Goal: Information Seeking & Learning: Compare options

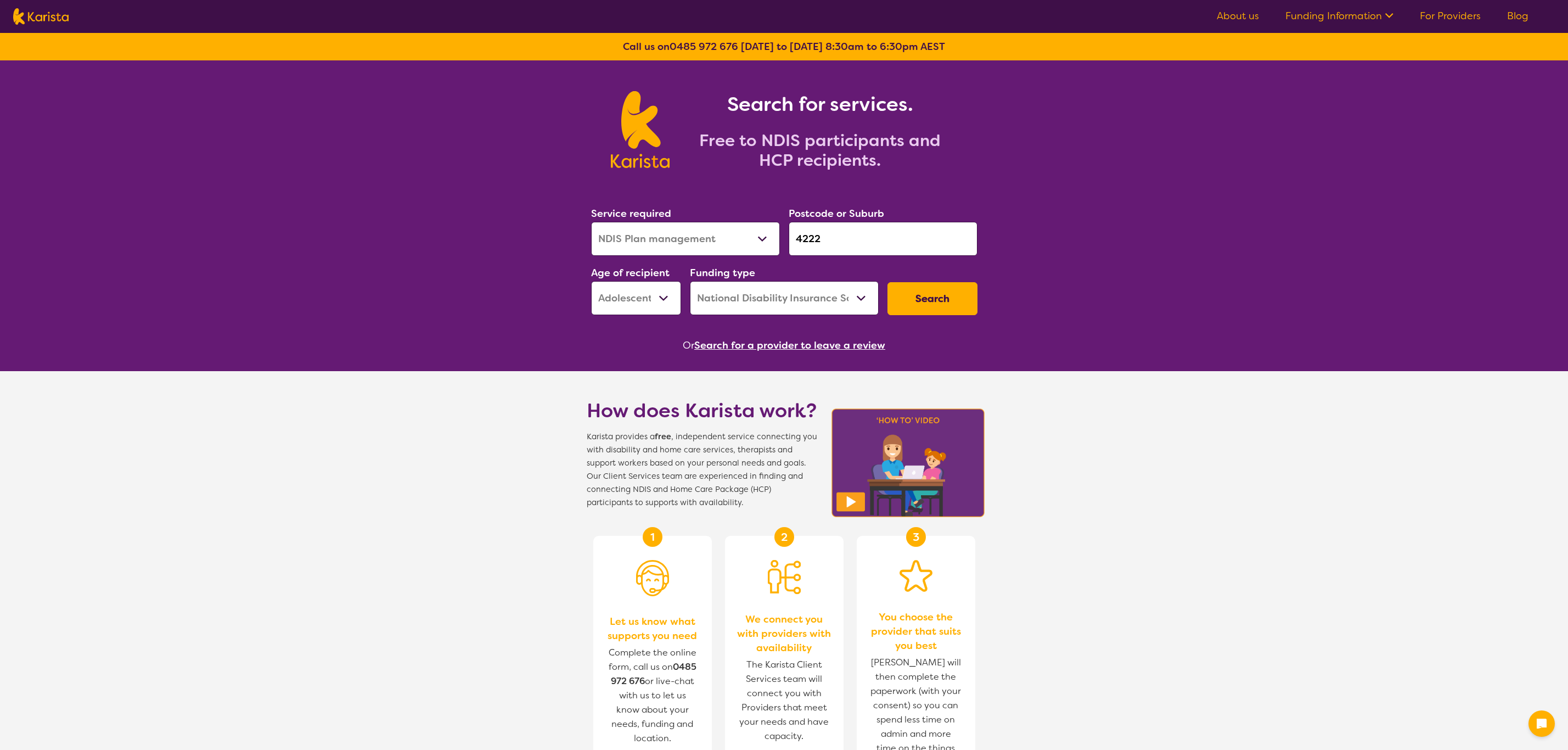
select select "NDIS Plan management"
select select "AS"
select select "NDIS"
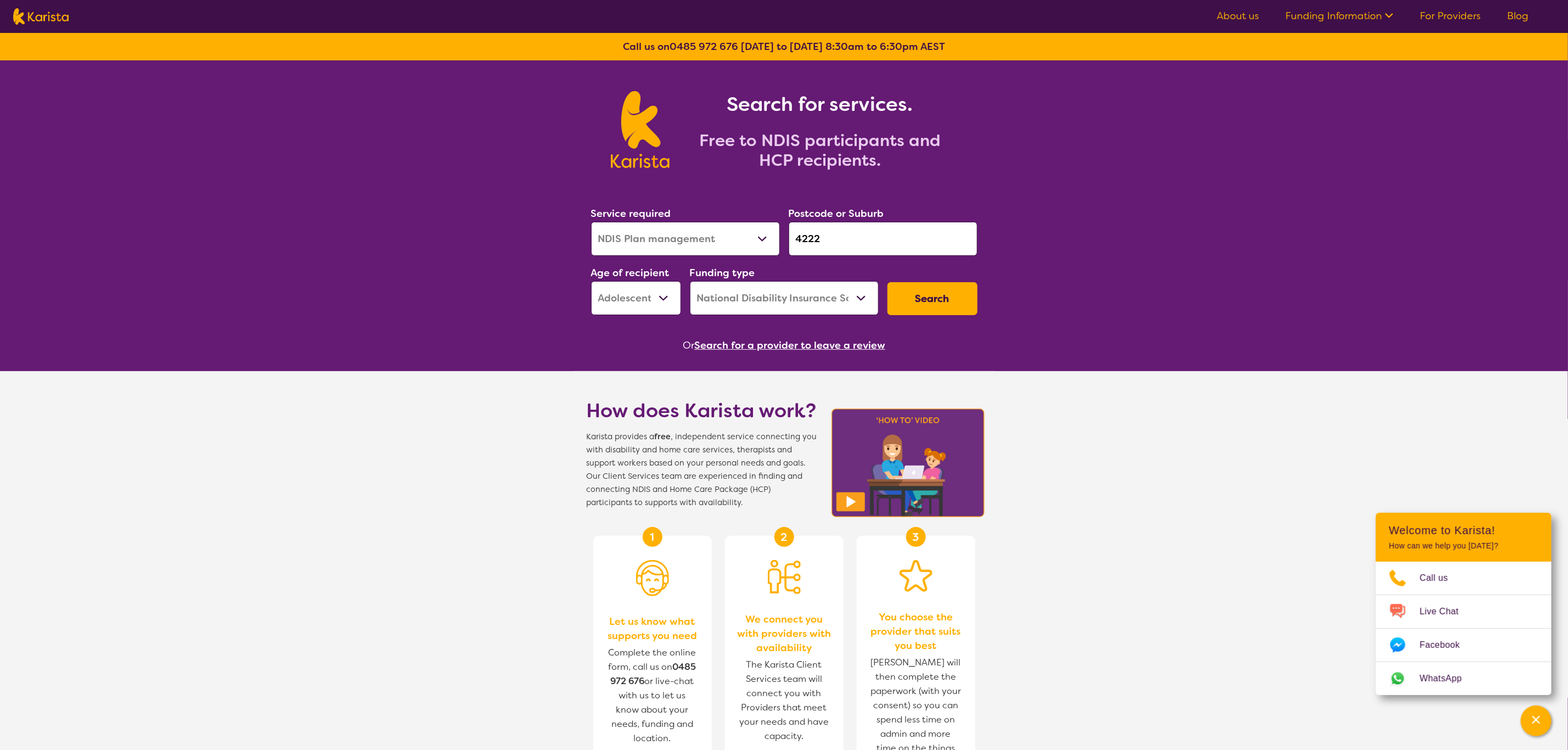
click at [948, 296] on button "Search" at bounding box center [931, 298] width 90 height 33
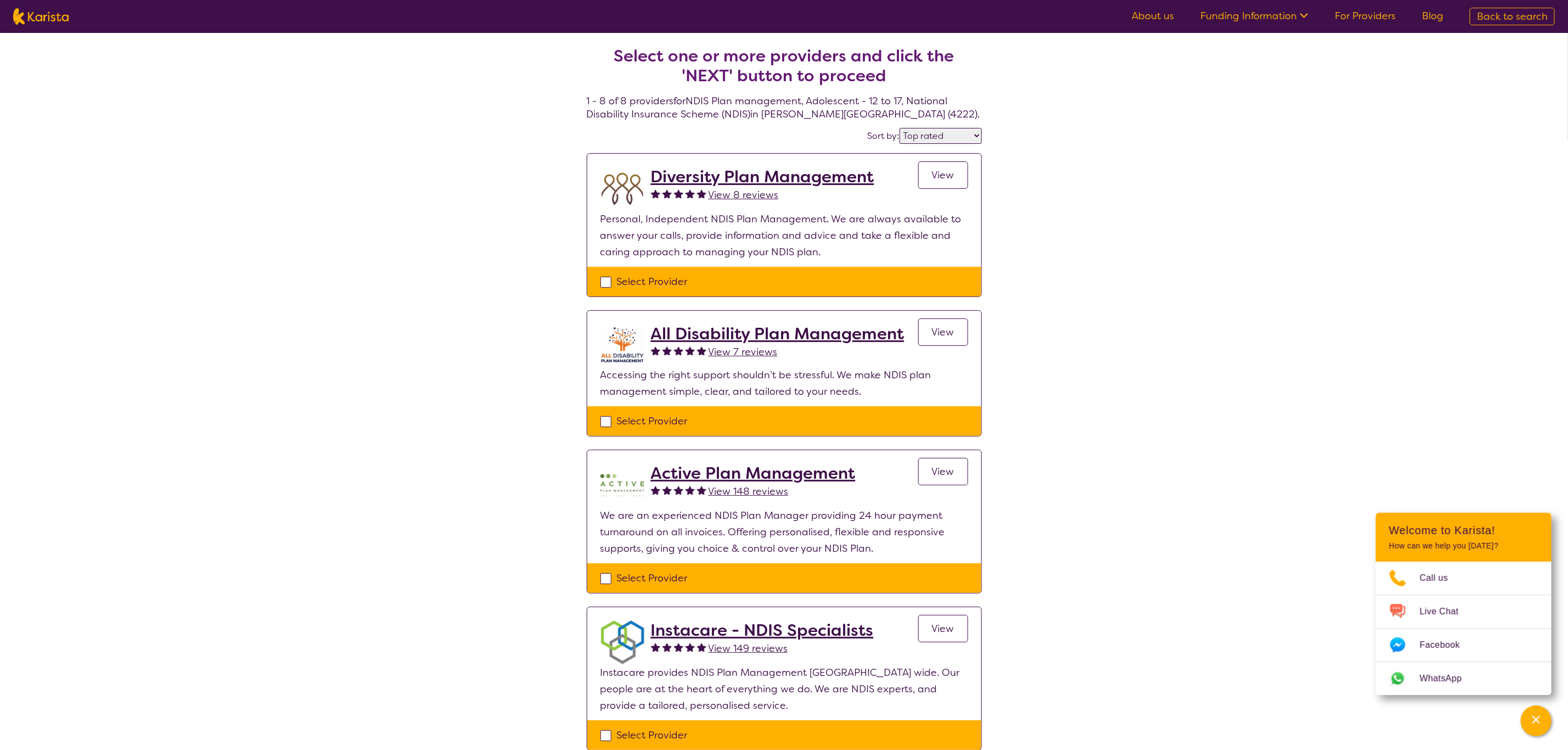
click at [904, 137] on select "Highly reviewed Top rated" at bounding box center [940, 136] width 82 height 16
select select "highly_reviewed"
click at [900, 128] on select "Highly reviewed Top rated" at bounding box center [940, 136] width 82 height 16
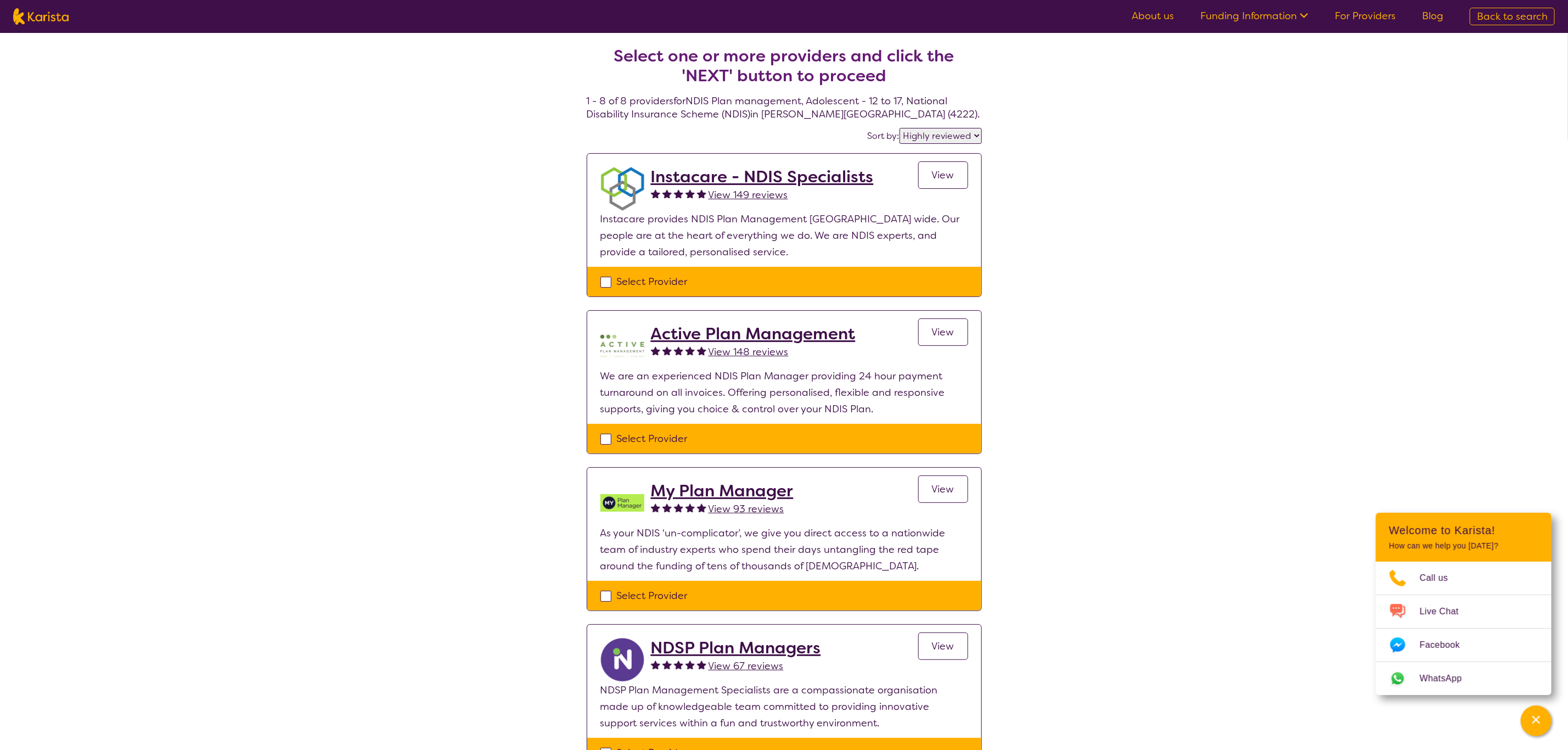
click at [1411, 335] on div "Select one or more providers and click the 'NEXT' button to proceed 1 - 8 of 8 …" at bounding box center [784, 723] width 1568 height 1381
